Goal: Task Accomplishment & Management: Manage account settings

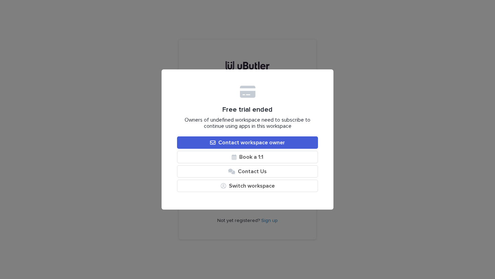
type input "**********"
click at [265, 77] on div "Free trial ended Owners of undefined workspace need to subscribe to continue us…" at bounding box center [248, 139] width 172 height 140
